Goal: Book appointment/travel/reservation

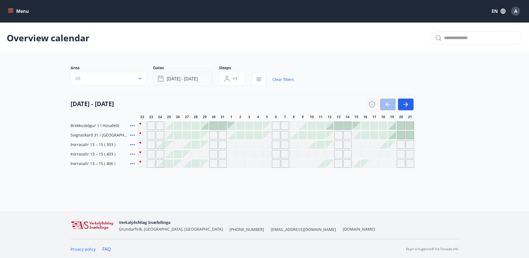
click at [191, 81] on span "[DATE] - [DATE]" at bounding box center [182, 79] width 31 height 6
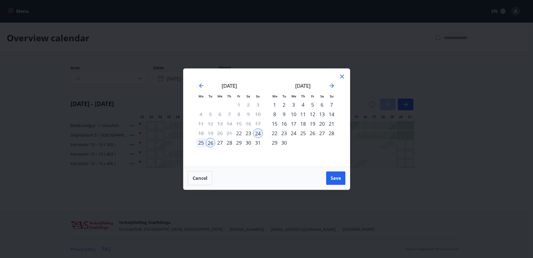
click at [292, 133] on div "24" at bounding box center [293, 132] width 9 height 9
click at [300, 133] on div "25" at bounding box center [302, 132] width 9 height 9
click at [336, 176] on span "Save" at bounding box center [336, 178] width 10 height 6
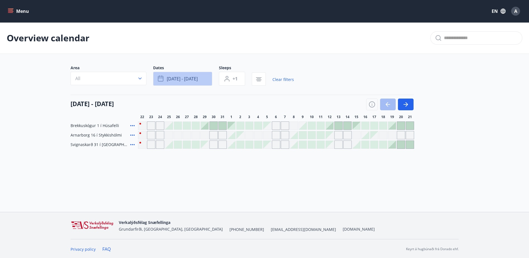
click at [176, 75] on button "[DATE] - [DATE]" at bounding box center [182, 79] width 59 height 14
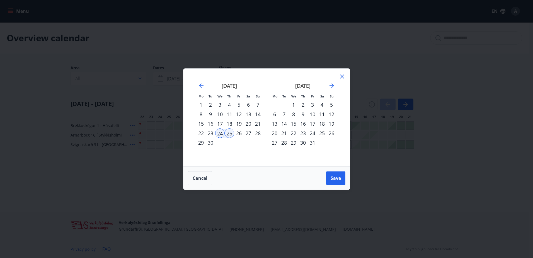
click at [276, 133] on div "20" at bounding box center [274, 132] width 9 height 9
click at [284, 133] on div "21" at bounding box center [283, 132] width 9 height 9
click at [335, 178] on span "Save" at bounding box center [336, 178] width 10 height 6
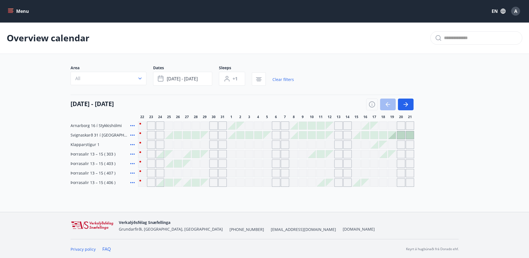
click at [93, 124] on span "Arnarborg 16 í Stykkishólmi" at bounding box center [96, 126] width 51 height 6
click at [133, 123] on icon at bounding box center [132, 125] width 7 height 7
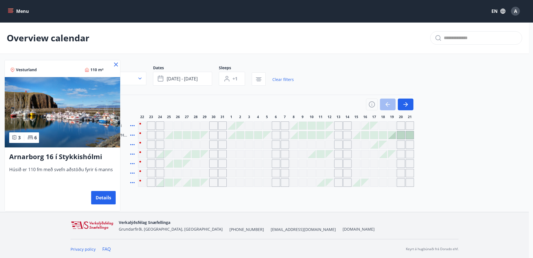
click at [72, 118] on img at bounding box center [62, 112] width 115 height 70
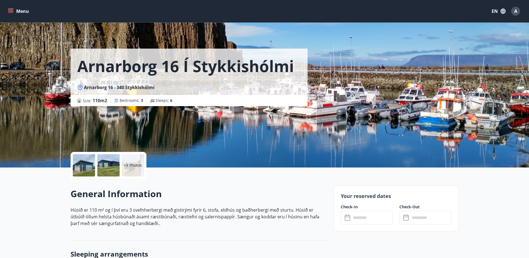
click at [127, 164] on p "+9 Photos" at bounding box center [133, 165] width 18 height 6
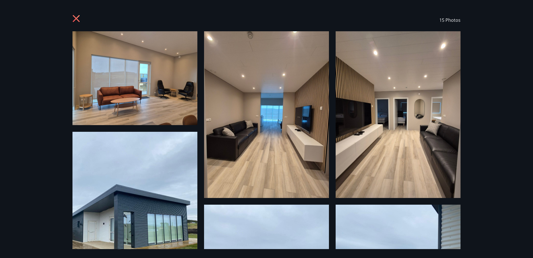
click at [79, 16] on icon at bounding box center [76, 18] width 7 height 7
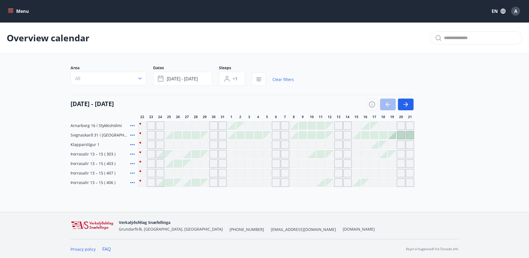
click at [109, 136] on span "Svignaskarð 31 í [GEOGRAPHIC_DATA]" at bounding box center [99, 135] width 57 height 6
click at [129, 133] on icon at bounding box center [132, 135] width 7 height 7
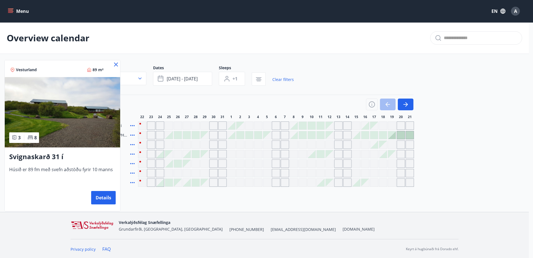
click at [76, 132] on img at bounding box center [62, 112] width 115 height 70
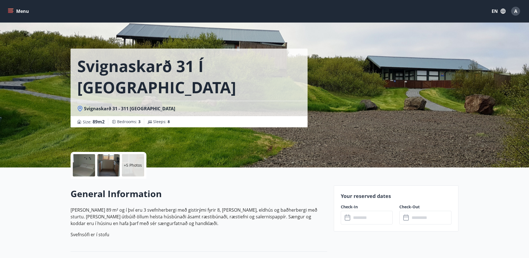
click at [140, 164] on p "+5 Photos" at bounding box center [133, 165] width 18 height 6
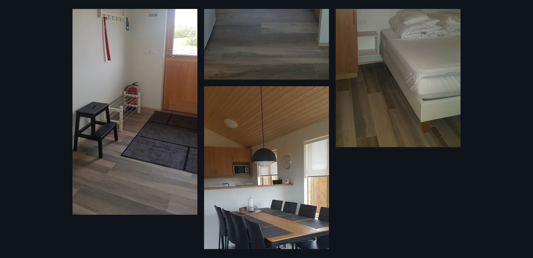
scroll to position [418, 0]
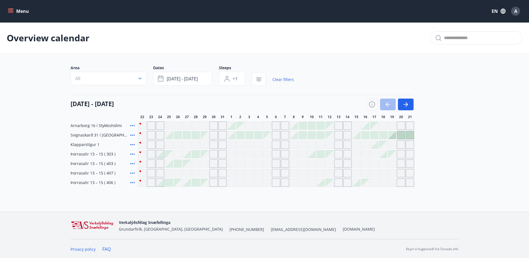
click at [98, 173] on span "Þorrasalir 13 – 15 ( 407 )" at bounding box center [93, 173] width 45 height 6
click at [132, 171] on icon at bounding box center [132, 173] width 7 height 7
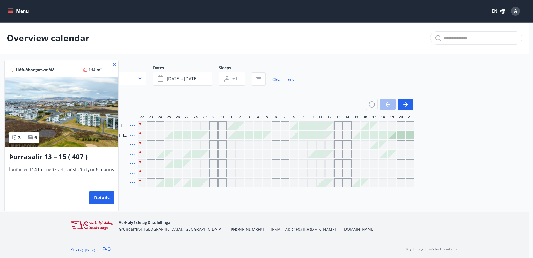
click at [84, 132] on img at bounding box center [62, 112] width 114 height 70
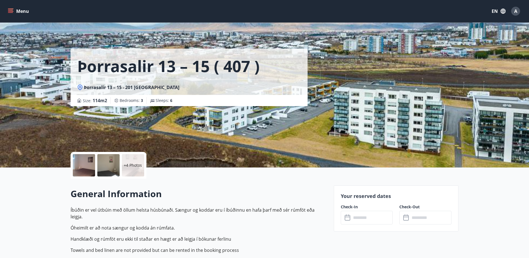
click at [134, 162] on div "+4 Photos" at bounding box center [133, 165] width 22 height 22
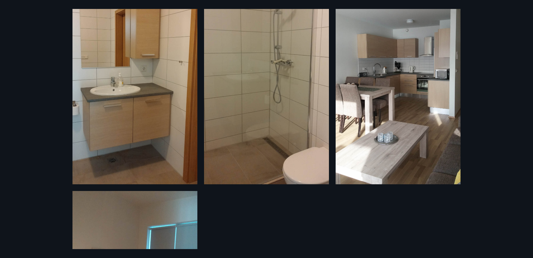
scroll to position [530, 0]
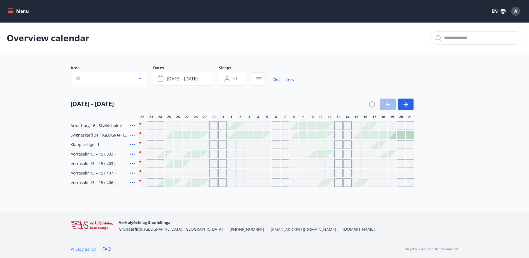
click at [93, 142] on span "Klapparstígur 1" at bounding box center [85, 145] width 29 height 6
click at [199, 80] on button "[DATE] - [DATE]" at bounding box center [182, 79] width 59 height 14
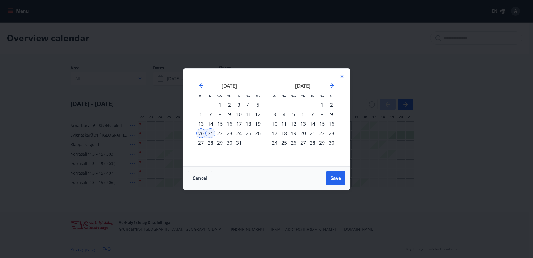
click at [294, 131] on div "19" at bounding box center [293, 132] width 9 height 9
click at [302, 133] on div "20" at bounding box center [302, 132] width 9 height 9
click at [336, 177] on span "Save" at bounding box center [336, 178] width 10 height 6
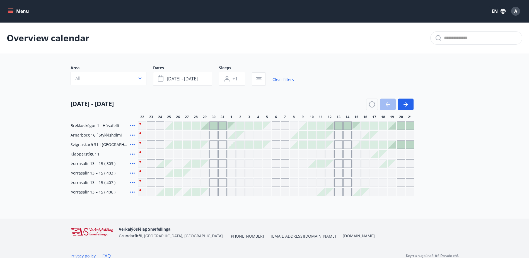
click at [104, 125] on span "Brekkuskógur 1 í Húsafelli" at bounding box center [95, 126] width 49 height 6
click at [133, 124] on icon at bounding box center [132, 125] width 7 height 7
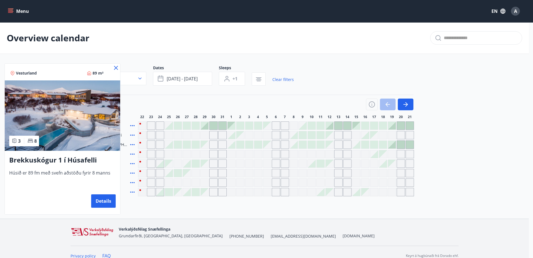
click at [82, 125] on img at bounding box center [62, 115] width 115 height 70
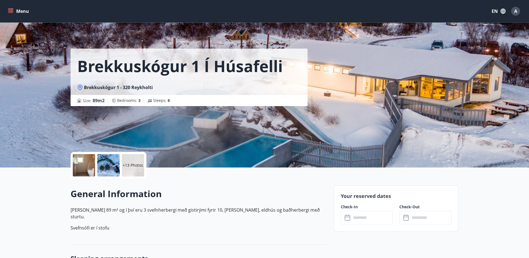
click at [93, 163] on div at bounding box center [84, 165] width 22 height 22
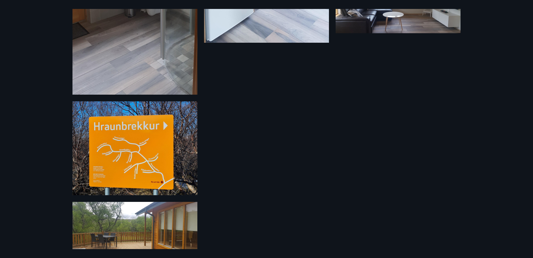
scroll to position [638, 0]
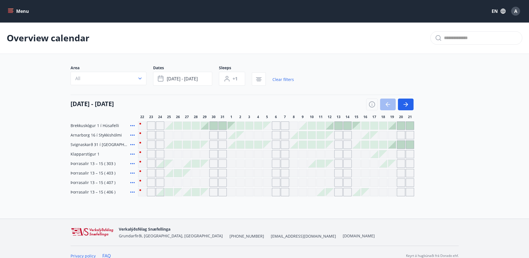
click at [132, 125] on icon at bounding box center [132, 125] width 7 height 7
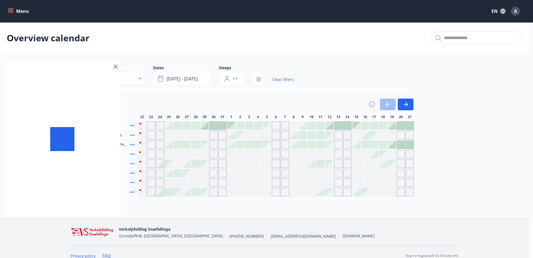
click at [132, 125] on div at bounding box center [266, 129] width 533 height 258
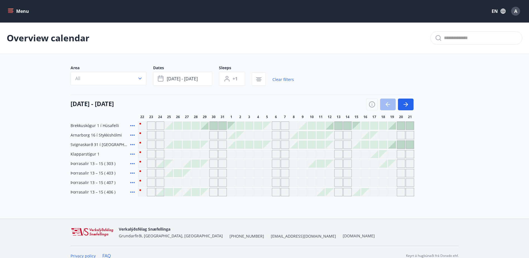
click at [132, 125] on icon at bounding box center [132, 125] width 4 height 1
